Goal: Task Accomplishment & Management: Manage account settings

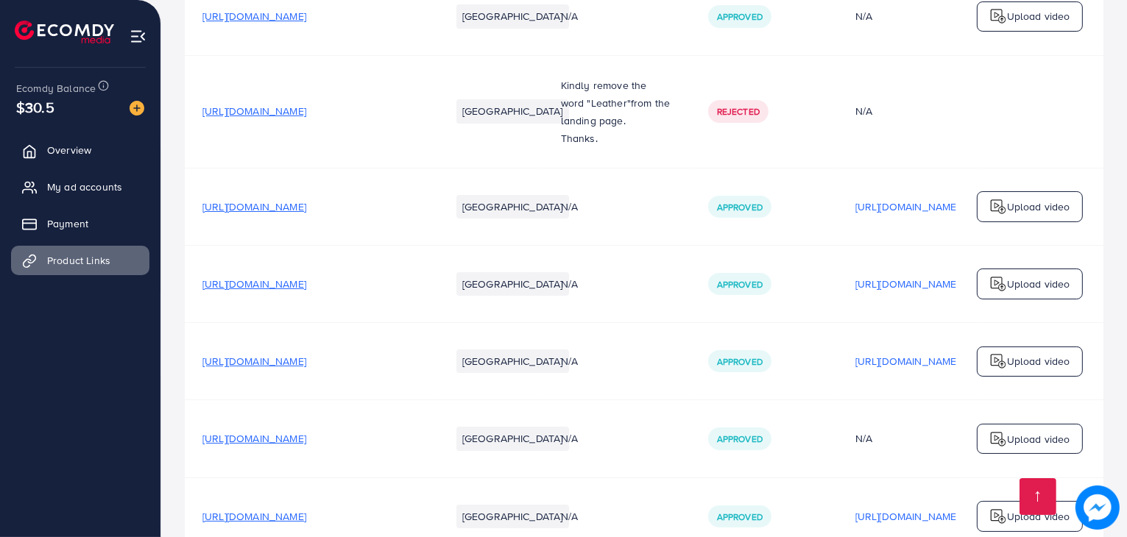
scroll to position [196, 0]
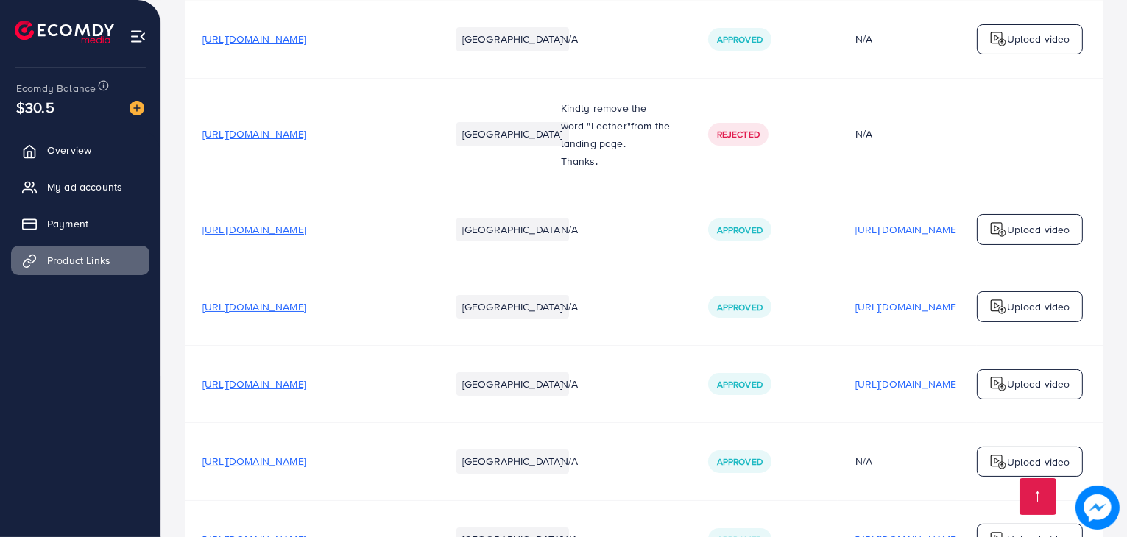
click at [306, 232] on span "https://alaynafashion.com/collections/flats" at bounding box center [254, 229] width 104 height 15
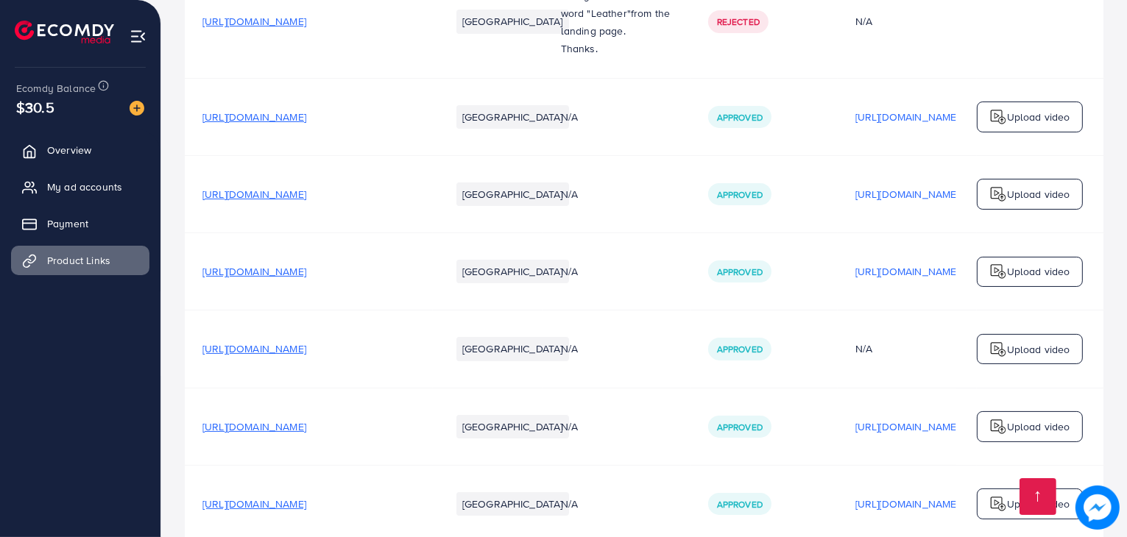
scroll to position [342, 0]
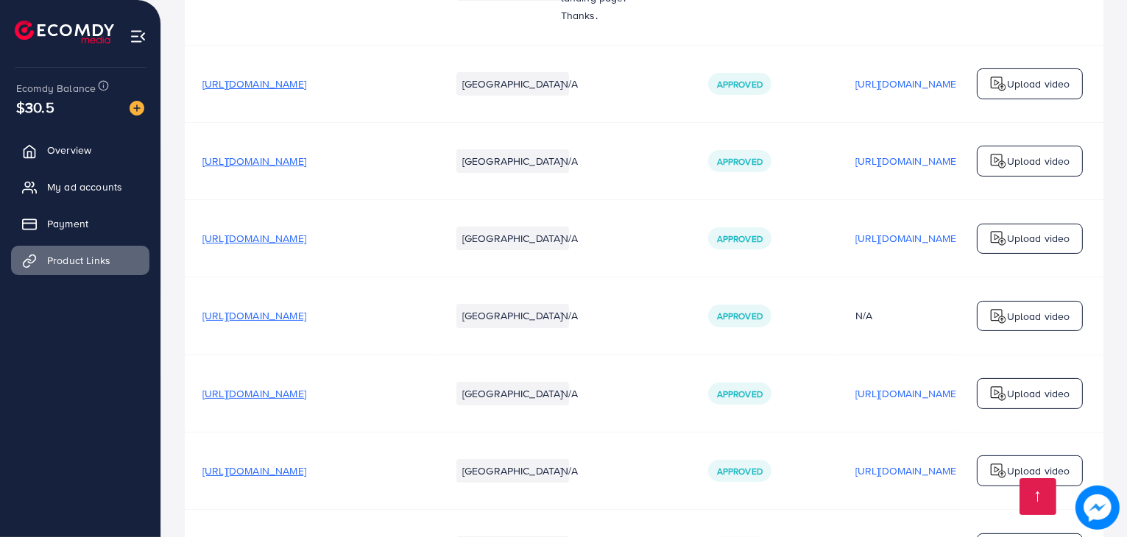
click at [306, 241] on span "https://alaynafashion.com/collections/loufu" at bounding box center [254, 238] width 104 height 15
click at [306, 316] on span "https://alaynafashion.com/collections/women" at bounding box center [254, 315] width 104 height 15
click at [306, 398] on span "https://alaynafashion.com/collections/women/products/zeb-glam-1-4" at bounding box center [254, 393] width 104 height 15
click at [306, 87] on span "https://alaynafashion.com/collections/flats" at bounding box center [254, 84] width 104 height 15
click at [48, 179] on link "My ad accounts" at bounding box center [80, 186] width 138 height 29
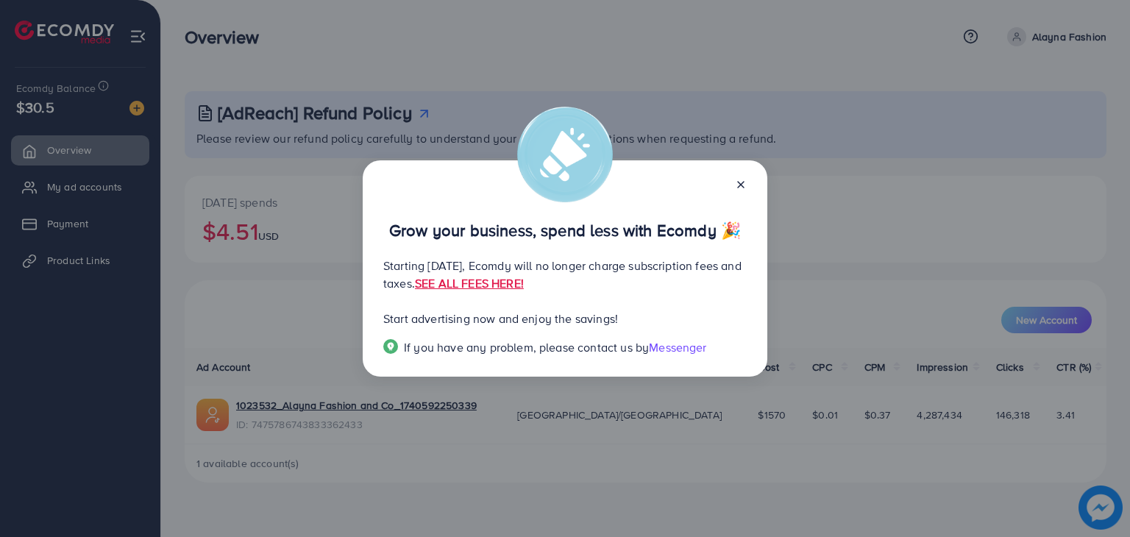
click at [740, 183] on icon at bounding box center [741, 185] width 12 height 12
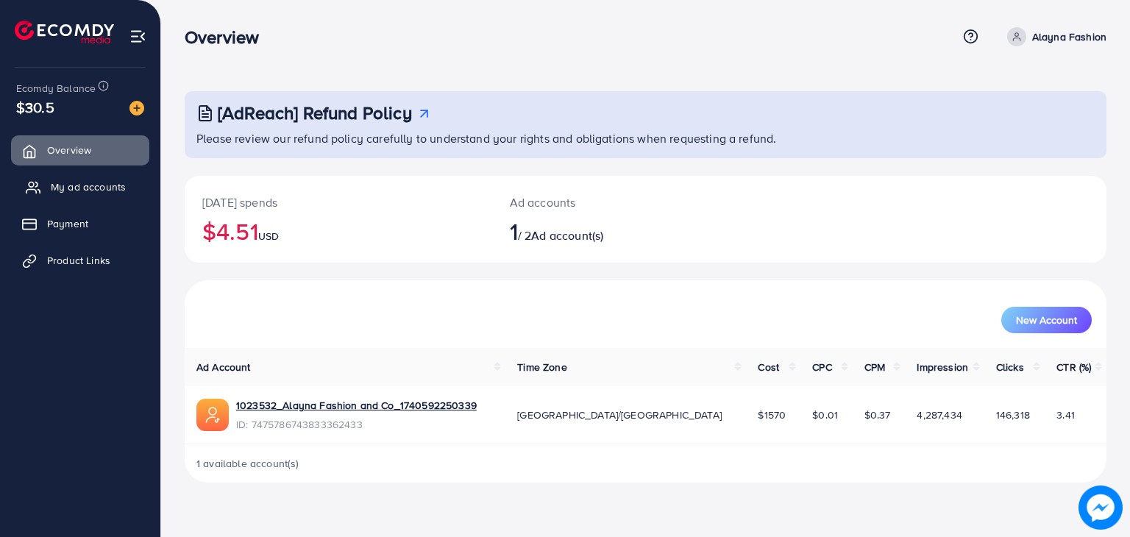
click at [109, 183] on span "My ad accounts" at bounding box center [88, 187] width 75 height 15
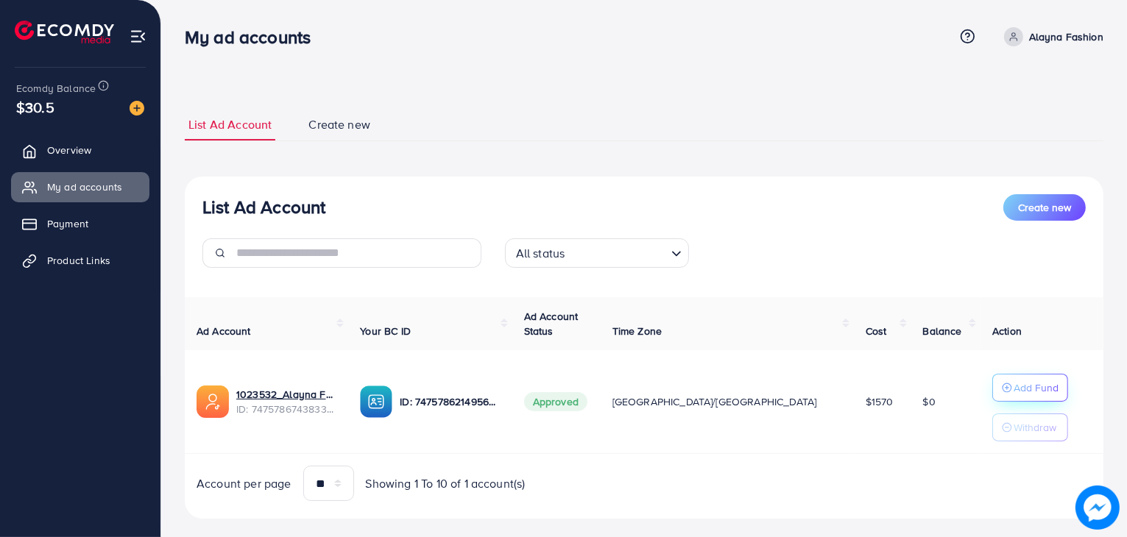
click at [1013, 379] on p "Add Fund" at bounding box center [1035, 388] width 45 height 18
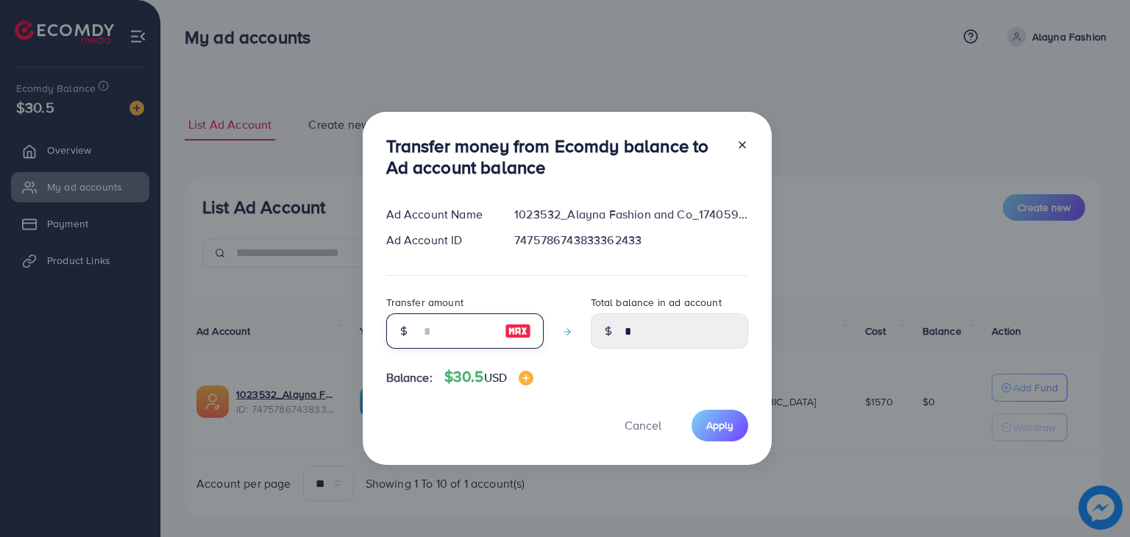
click at [420, 323] on input "number" at bounding box center [457, 330] width 74 height 35
type input "**"
type input "*****"
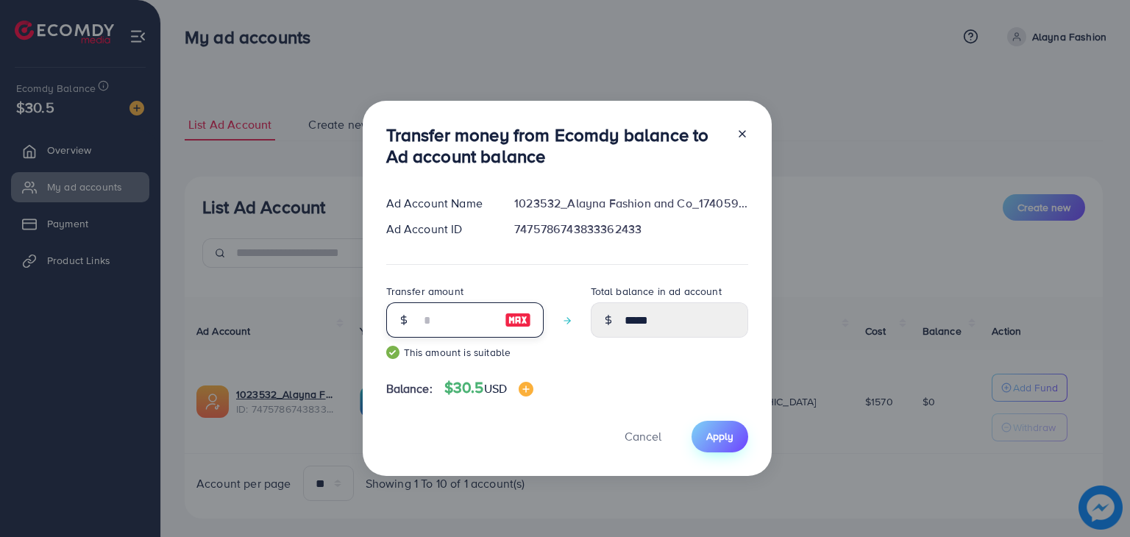
type input "**"
click at [720, 439] on span "Apply" at bounding box center [719, 436] width 27 height 15
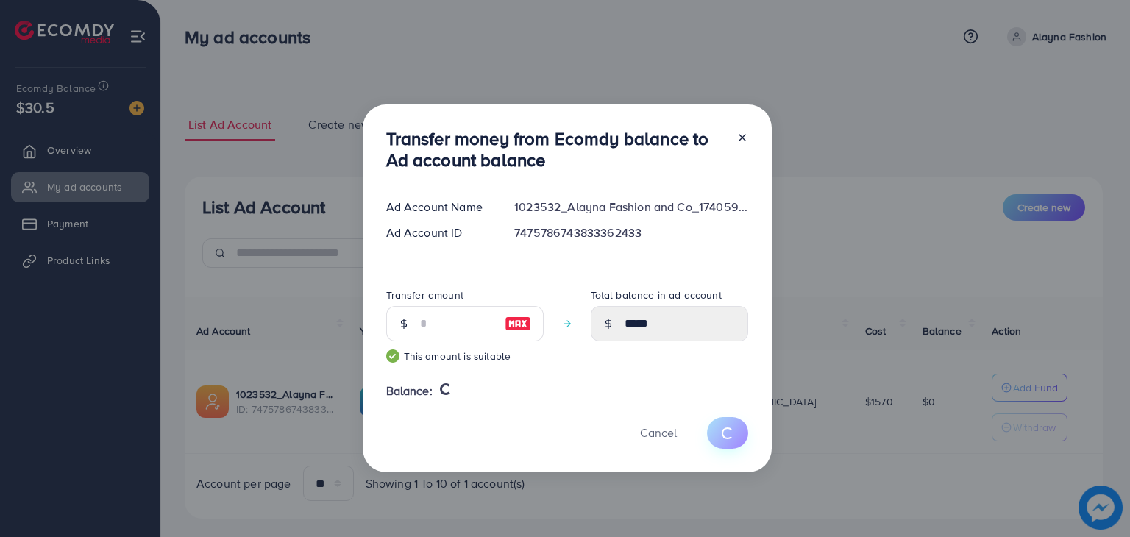
type input "*"
